Goal: Task Accomplishment & Management: Use online tool/utility

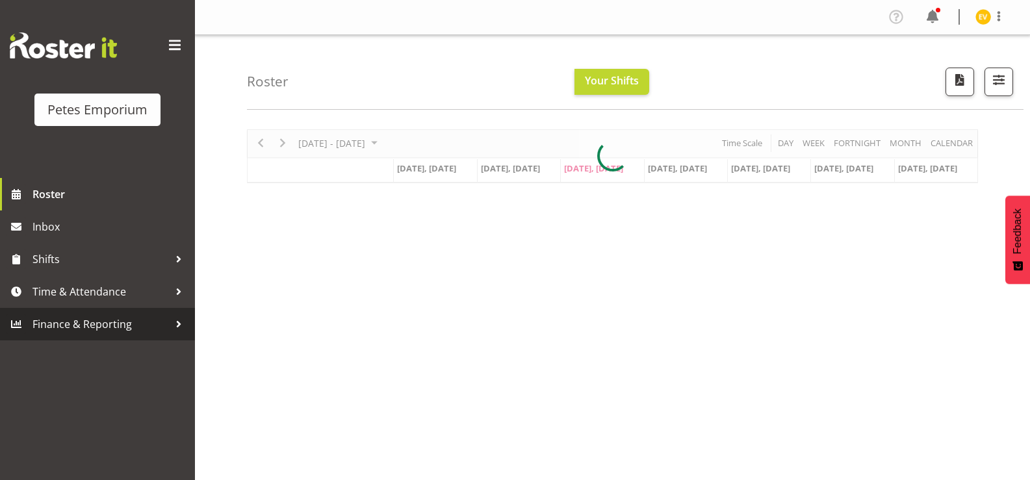
click at [102, 310] on link "Finance & Reporting" at bounding box center [97, 324] width 195 height 33
click at [101, 291] on span "Time & Attendance" at bounding box center [101, 292] width 137 height 20
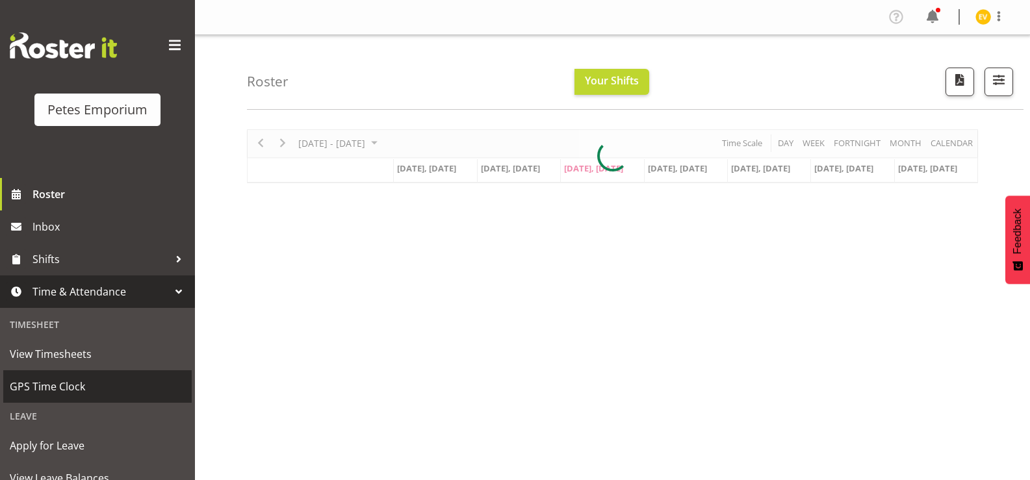
click at [63, 406] on div "Leave" at bounding box center [97, 416] width 189 height 27
click at [72, 395] on span "GPS Time Clock" at bounding box center [98, 387] width 176 height 20
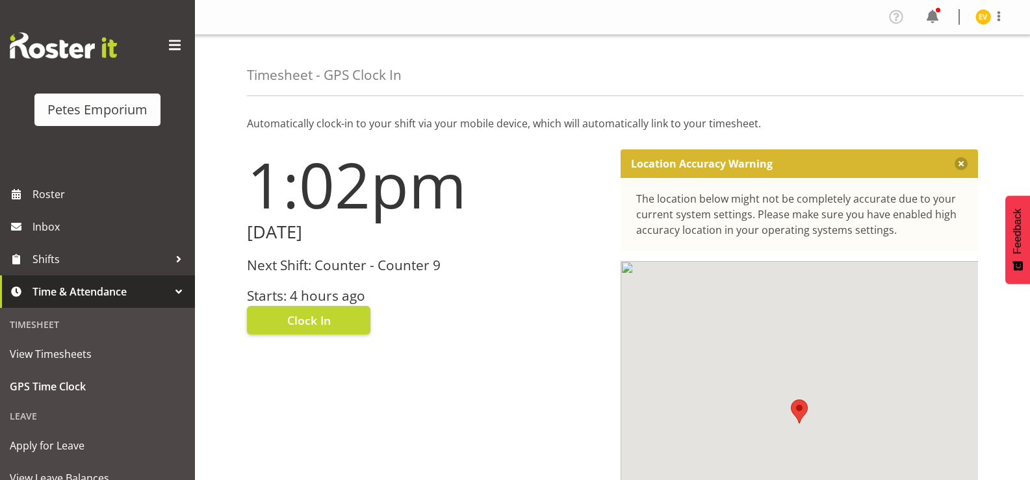
click at [292, 297] on h3 "Starts: 4 hours ago" at bounding box center [426, 296] width 358 height 15
click at [294, 337] on div "1:02pm [DATE] Next Shift: Counter - Counter 9 Starts: 4 hours ago Clock In" at bounding box center [426, 368] width 374 height 452
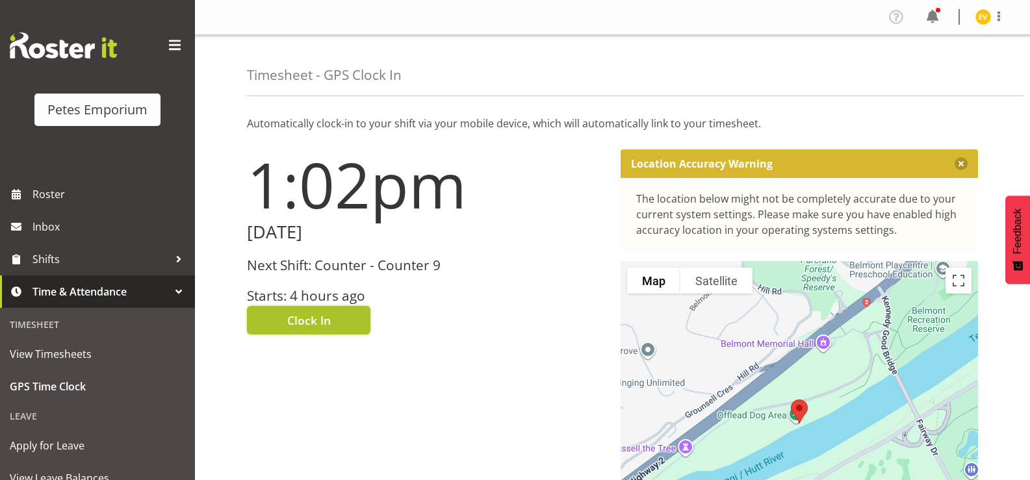
click at [302, 328] on span "Clock In" at bounding box center [309, 320] width 44 height 17
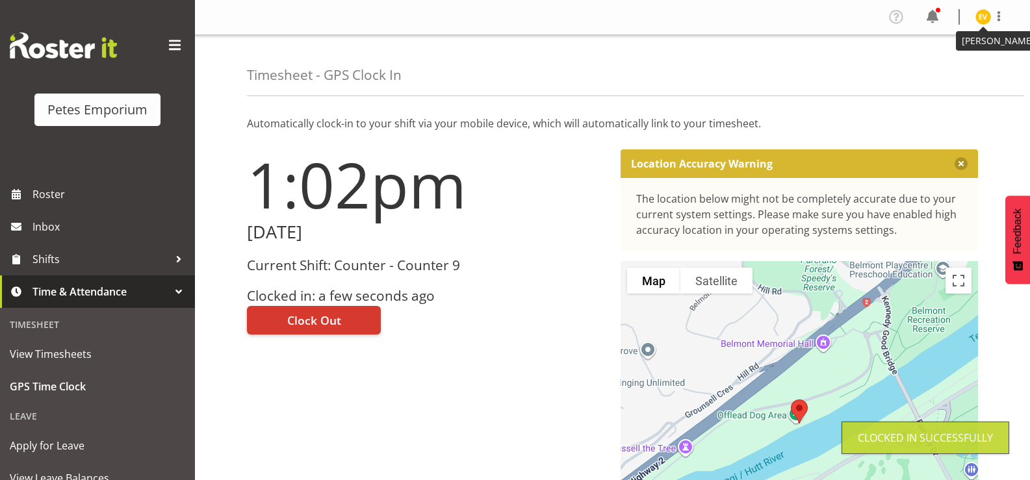
click at [991, 16] on img at bounding box center [984, 17] width 16 height 16
click at [968, 66] on link "Log Out" at bounding box center [944, 68] width 125 height 23
